Goal: Task Accomplishment & Management: Manage account settings

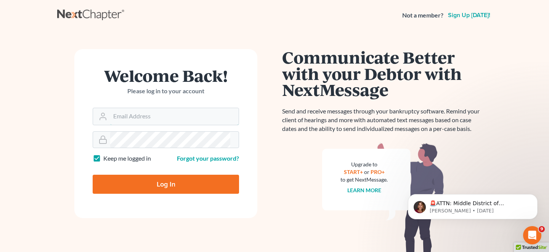
type input "[EMAIL_ADDRESS][DOMAIN_NAME]"
click at [171, 175] on input "Log In" at bounding box center [166, 184] width 146 height 19
type input "Thinking..."
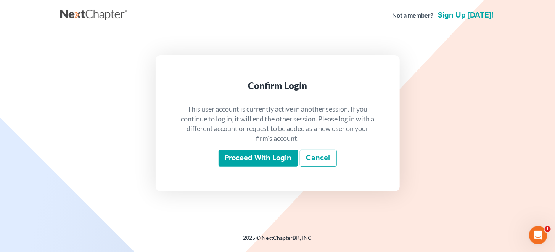
click at [248, 161] on input "Proceed with login" at bounding box center [257, 159] width 79 height 18
